Goal: Task Accomplishment & Management: Manage account settings

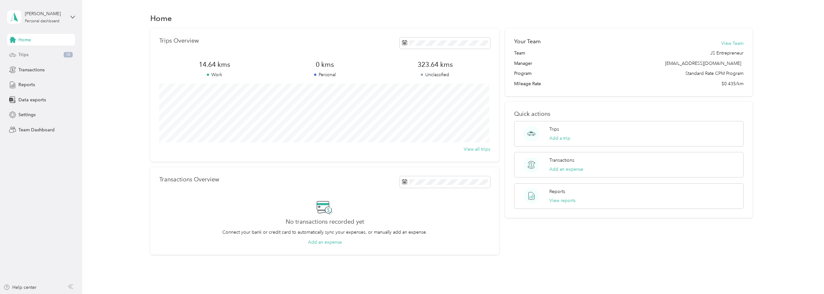
click at [26, 51] on div "Trips 38" at bounding box center [41, 55] width 68 height 12
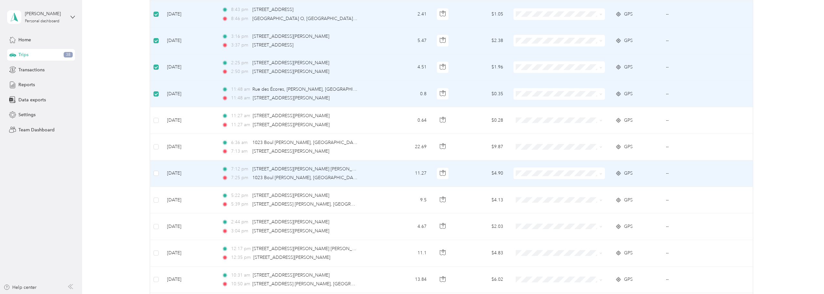
scroll to position [366, 0]
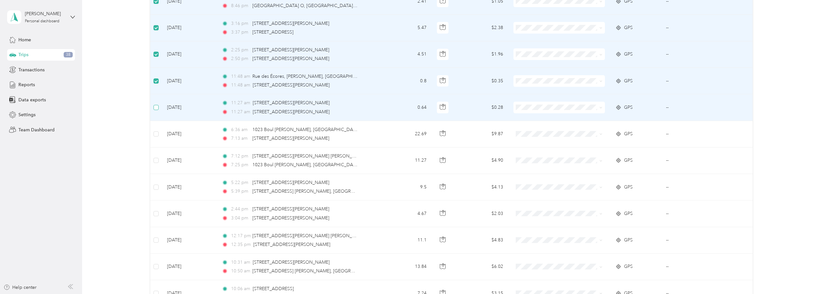
click at [155, 110] on label at bounding box center [156, 107] width 5 height 7
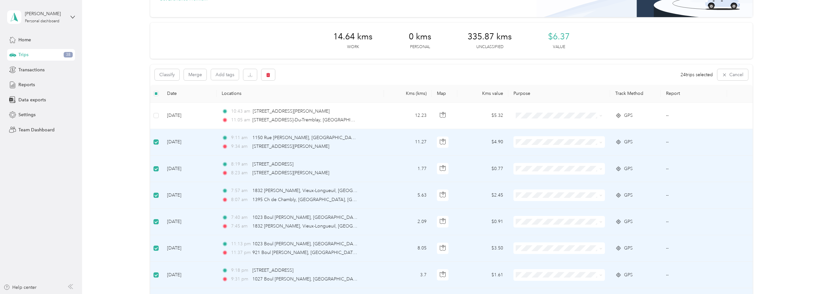
scroll to position [65, 0]
click at [171, 76] on button "Classify" at bounding box center [167, 75] width 25 height 11
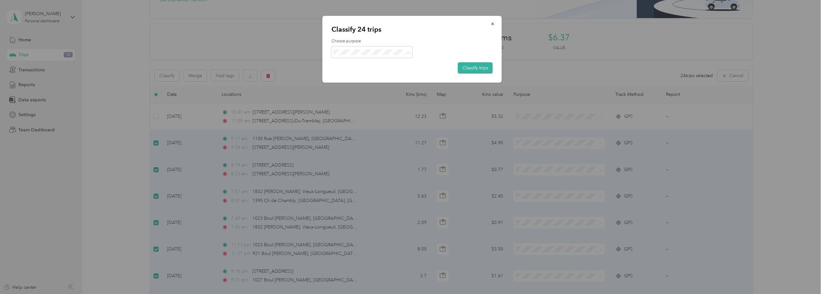
click at [349, 63] on span "JS Entrepreneur" at bounding box center [377, 64] width 60 height 7
click at [471, 67] on button "Classify trips" at bounding box center [475, 67] width 35 height 11
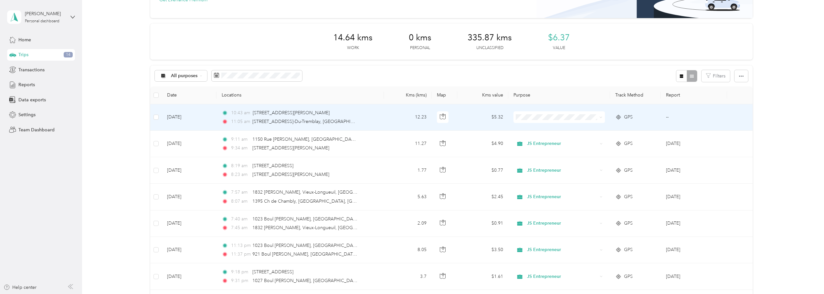
click at [189, 120] on td "[DATE]" at bounding box center [189, 117] width 55 height 26
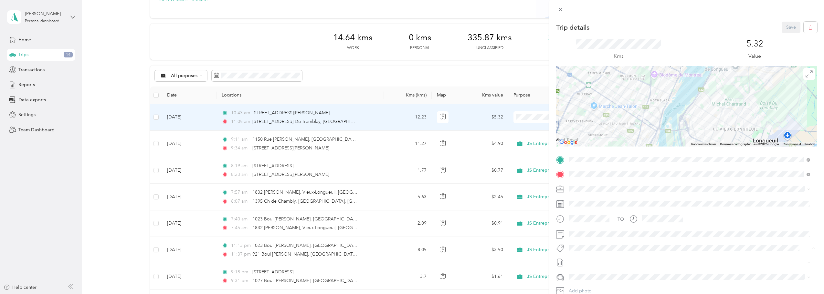
click at [90, 139] on div "Trip details Save This trip cannot be edited because it is either under review,…" at bounding box center [412, 147] width 824 height 294
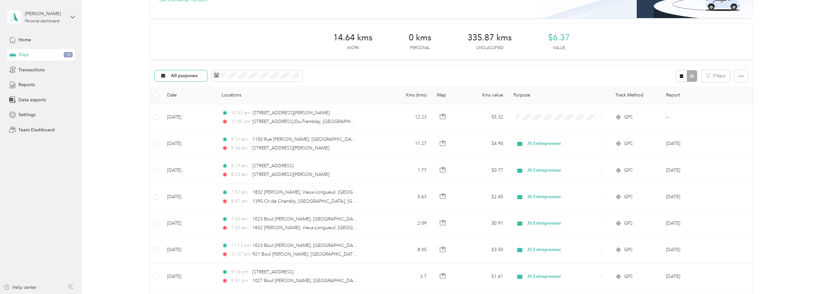
click at [201, 74] on div "All purposes" at bounding box center [181, 75] width 52 height 11
click at [196, 95] on li "Unclassified" at bounding box center [182, 98] width 55 height 11
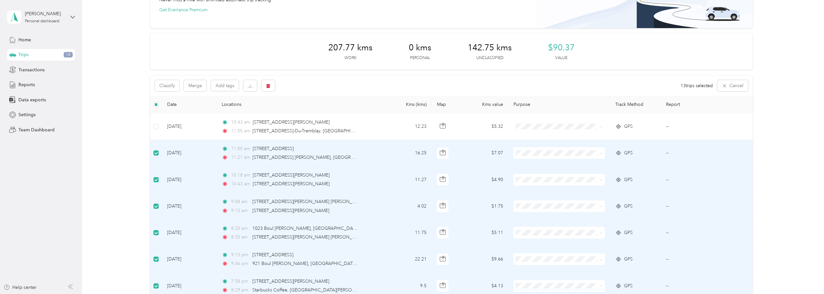
scroll to position [54, 0]
click at [173, 87] on button "Classify" at bounding box center [167, 86] width 25 height 11
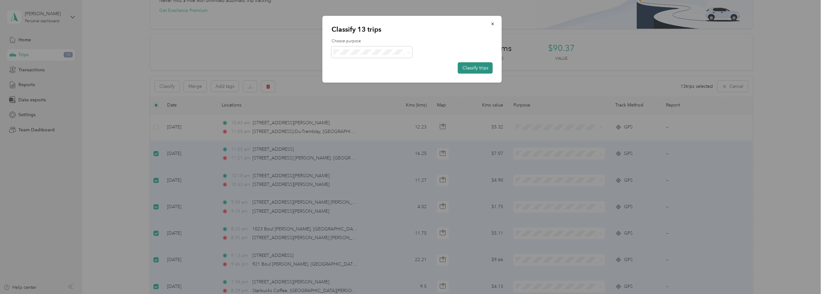
click at [479, 65] on button "Classify trips" at bounding box center [475, 67] width 35 height 11
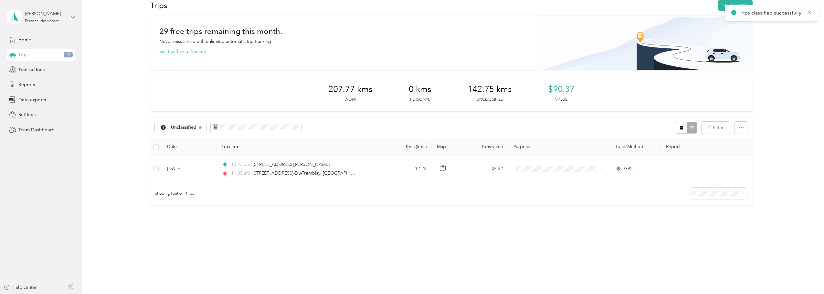
scroll to position [13, 0]
click at [34, 115] on span "Settings" at bounding box center [26, 114] width 17 height 7
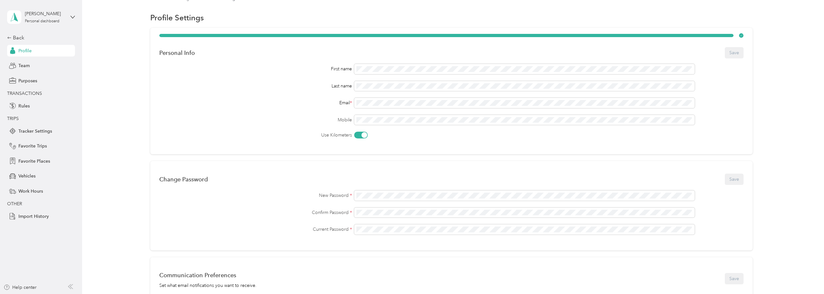
click at [34, 115] on span "TRIPS" at bounding box center [39, 118] width 65 height 7
click at [36, 80] on span "Purposes" at bounding box center [27, 81] width 19 height 7
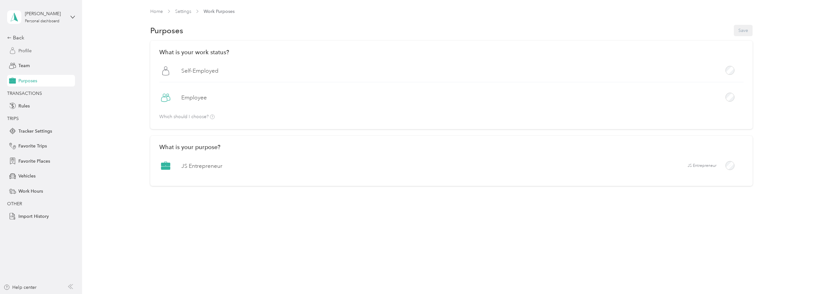
click at [23, 50] on span "Profile" at bounding box center [24, 51] width 13 height 7
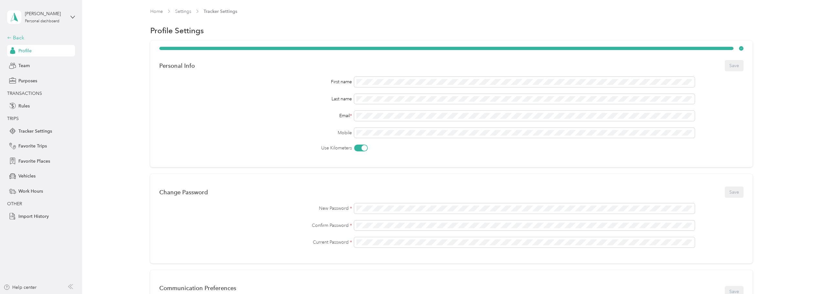
click at [12, 39] on div "Back" at bounding box center [39, 38] width 65 height 8
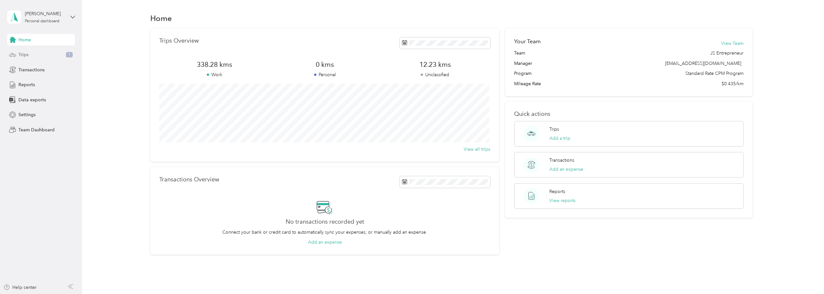
click at [29, 58] on div "Trips 1" at bounding box center [41, 55] width 68 height 12
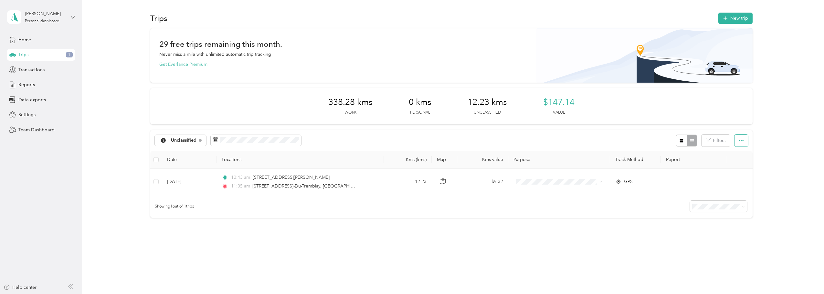
click at [739, 139] on icon "button" at bounding box center [741, 141] width 5 height 5
click at [658, 211] on div "Showing 1 out of 1 trips" at bounding box center [451, 207] width 602 height 23
click at [193, 141] on span "Unclassified" at bounding box center [184, 140] width 26 height 5
click at [193, 148] on li "All purposes" at bounding box center [182, 152] width 55 height 11
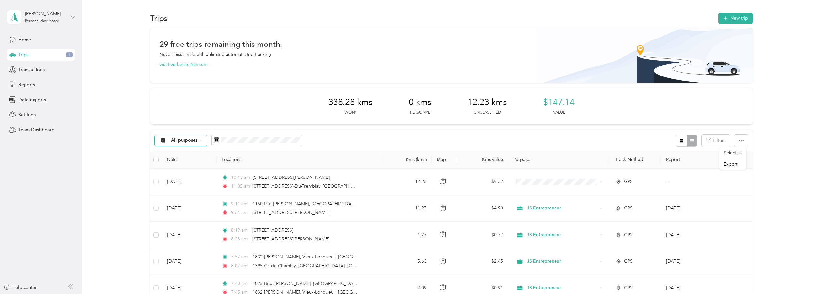
click at [189, 139] on span "All purposes" at bounding box center [184, 140] width 27 height 5
click at [191, 161] on span "Unclassified" at bounding box center [188, 163] width 34 height 7
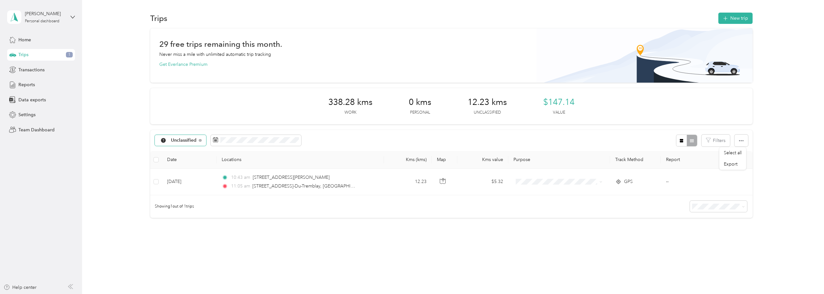
click at [180, 142] on span "Unclassified" at bounding box center [184, 140] width 26 height 5
click at [177, 143] on div "Unclassified" at bounding box center [180, 140] width 51 height 11
click at [178, 186] on span "Personal" at bounding box center [188, 185] width 34 height 7
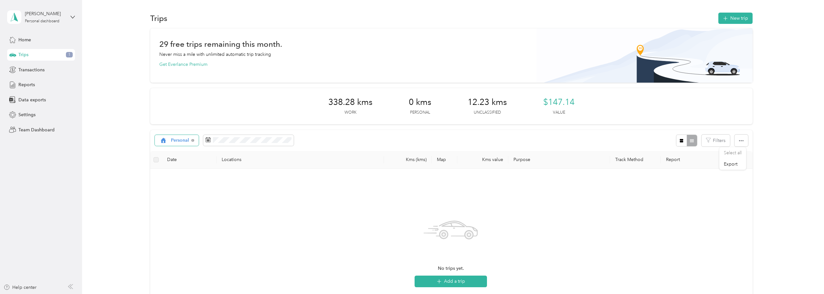
click at [184, 140] on span "Personal" at bounding box center [180, 140] width 18 height 5
click at [180, 164] on span "Unclassified" at bounding box center [188, 163] width 34 height 7
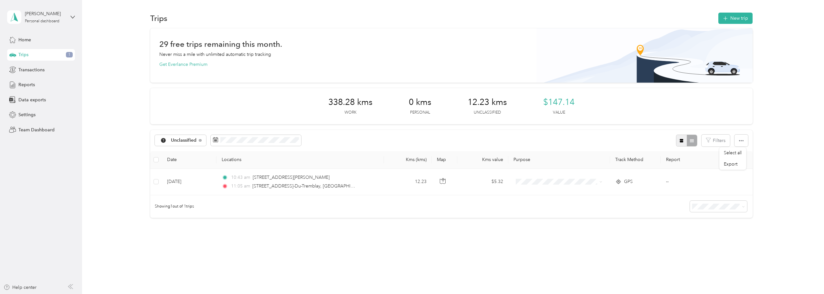
click at [684, 139] on button "button" at bounding box center [681, 141] width 11 height 12
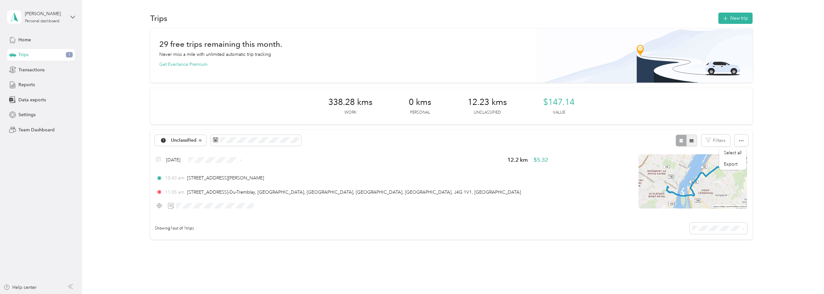
click at [689, 141] on icon "button" at bounding box center [691, 141] width 5 height 5
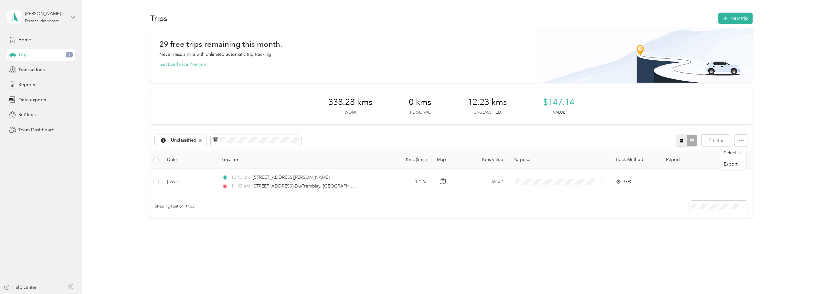
click at [680, 144] on button "button" at bounding box center [681, 141] width 11 height 12
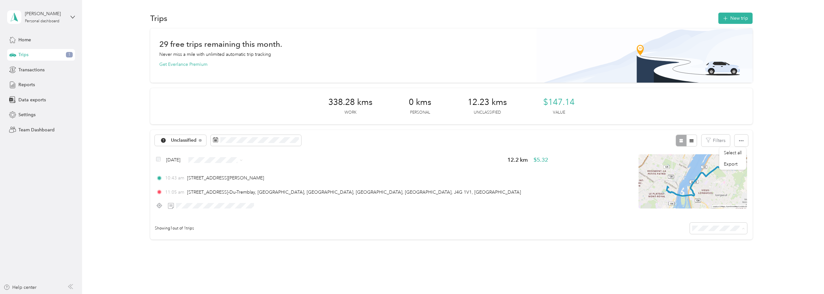
click at [778, 195] on div "29 free trips remaining this month. Never miss a mile with unlimited automatic …" at bounding box center [451, 145] width 723 height 234
click at [761, 164] on div "29 free trips remaining this month. Never miss a mile with unlimited automatic …" at bounding box center [451, 145] width 723 height 234
click at [123, 194] on div "29 free trips remaining this month. Never miss a mile with unlimited automatic …" at bounding box center [451, 145] width 723 height 234
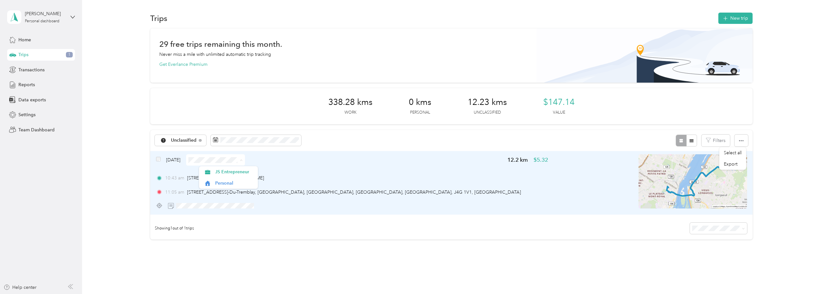
click at [228, 163] on span at bounding box center [215, 159] width 59 height 11
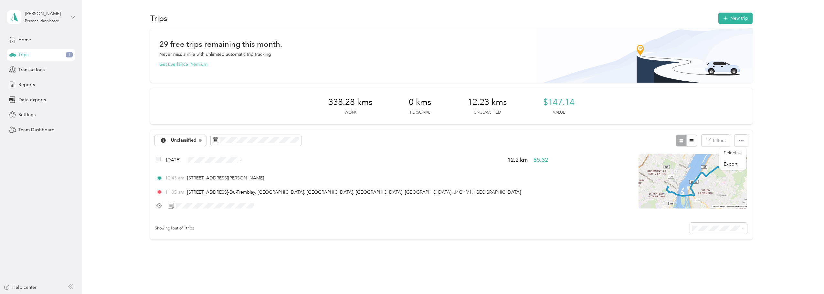
click at [129, 176] on div "29 free trips remaining this month. Never miss a mile with unlimited automatic …" at bounding box center [451, 145] width 723 height 234
